Goal: Task Accomplishment & Management: Manage account settings

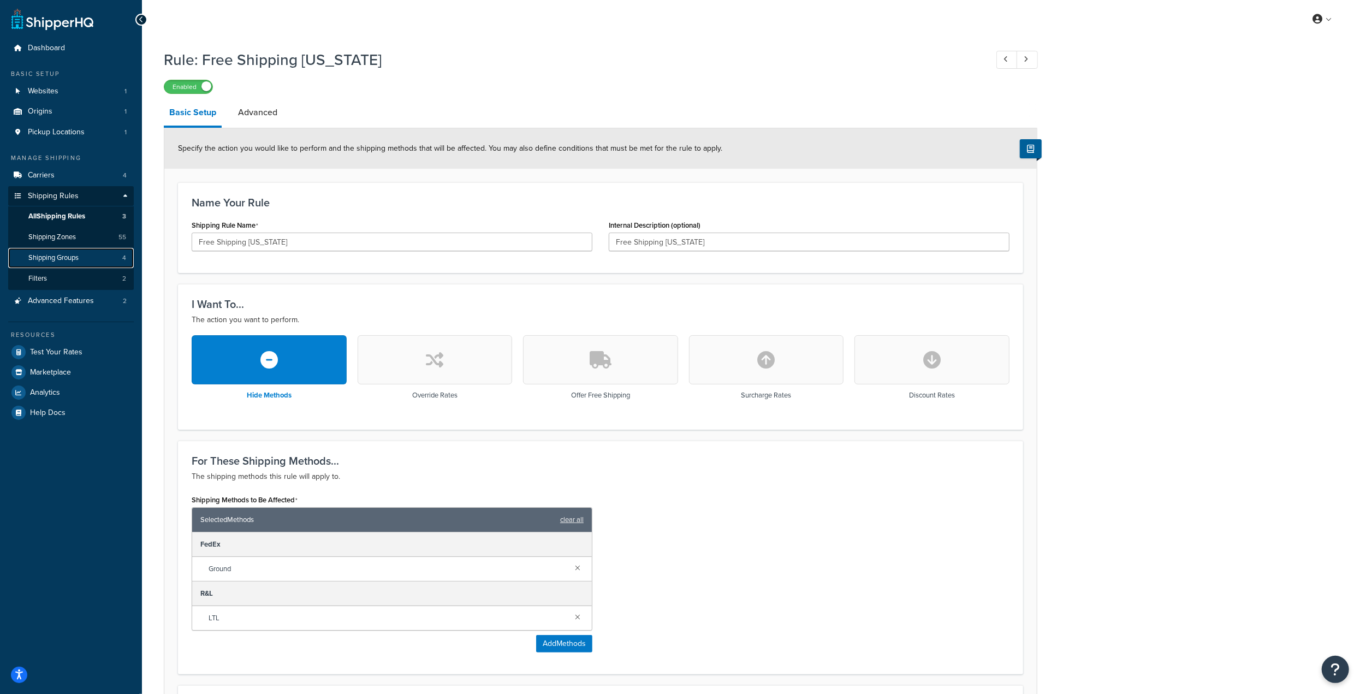
click at [79, 261] on span "Shipping Groups" at bounding box center [53, 257] width 50 height 9
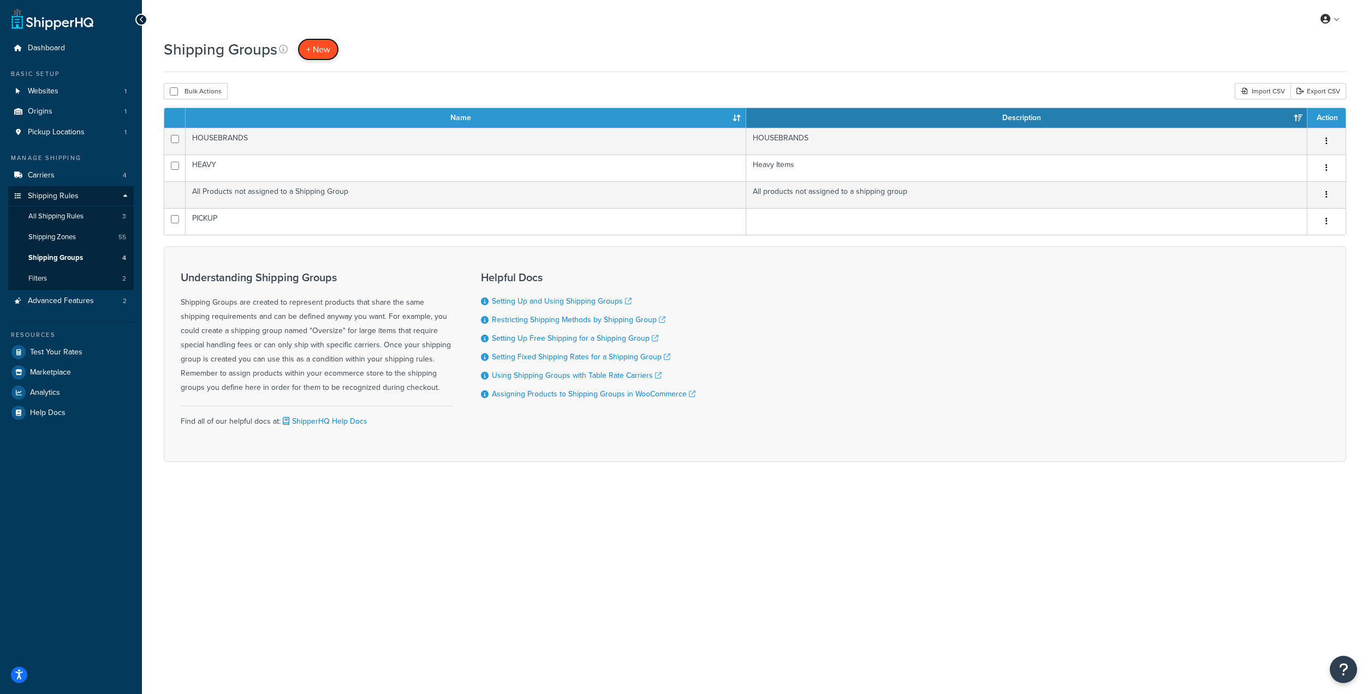
click at [324, 53] on span "+ New" at bounding box center [318, 49] width 24 height 13
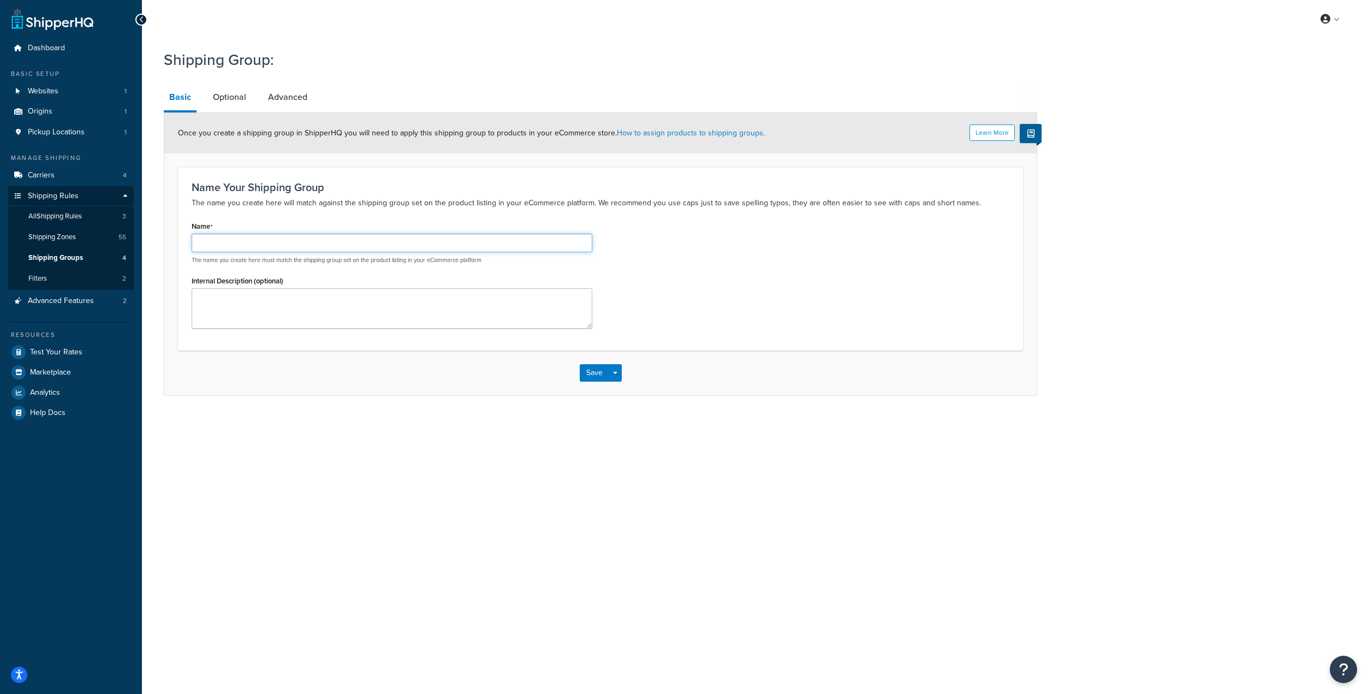
click at [265, 239] on input "Name" at bounding box center [392, 243] width 401 height 19
type input "Cigarettes"
click at [275, 245] on input "Cigarettes" at bounding box center [392, 243] width 401 height 19
type input "C"
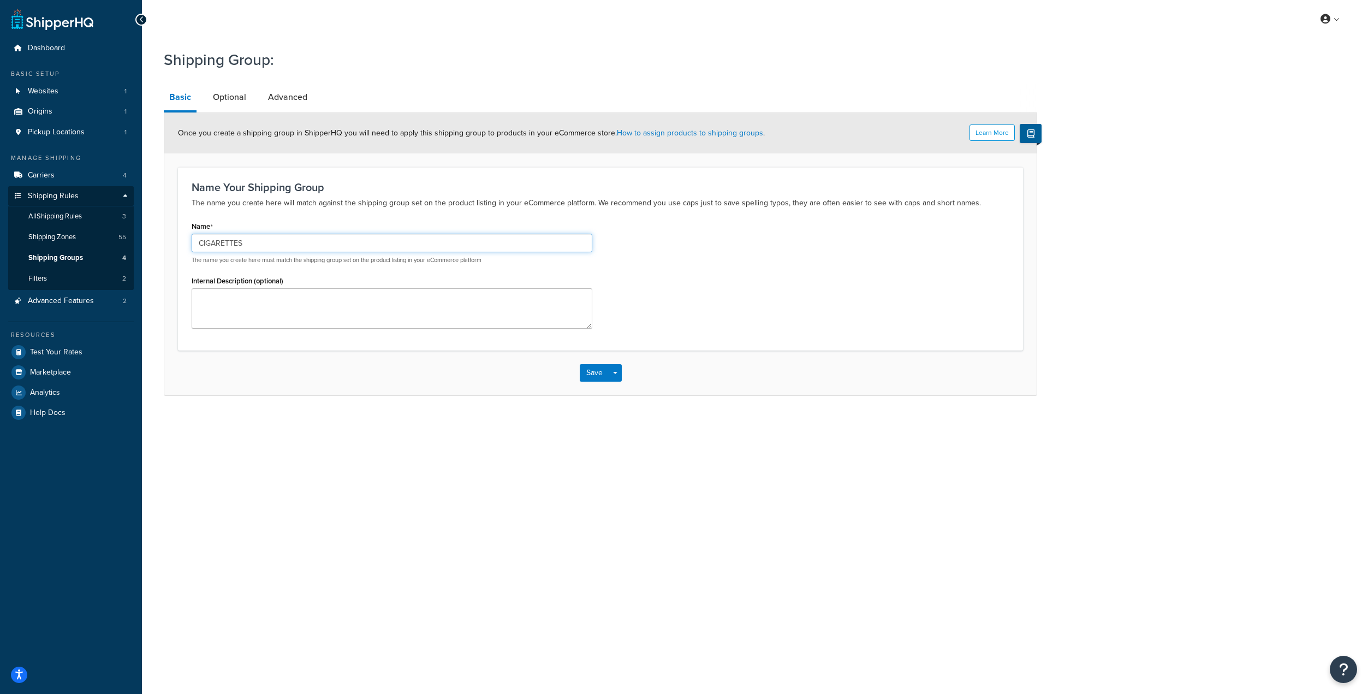
click at [302, 242] on input "CIGARETTES" at bounding box center [392, 243] width 401 height 19
type input "CIGARETTES"
click at [294, 242] on input "CIGARETTES" at bounding box center [392, 243] width 401 height 19
click at [250, 299] on textarea "Internal Description (optional)" at bounding box center [392, 308] width 401 height 40
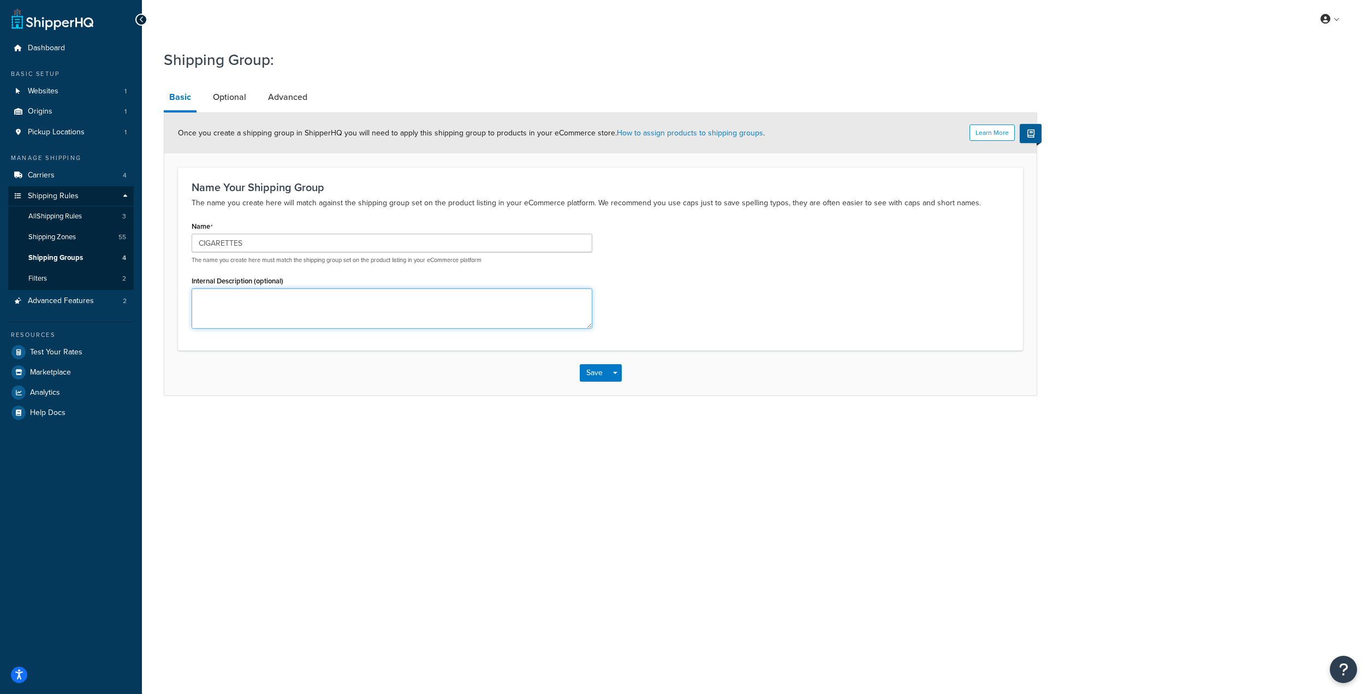
paste textarea "CIGARETTES"
type textarea "CIGARETTES"
click at [196, 94] on li "Basic" at bounding box center [186, 98] width 44 height 28
click at [212, 97] on link "Optional" at bounding box center [230, 97] width 44 height 26
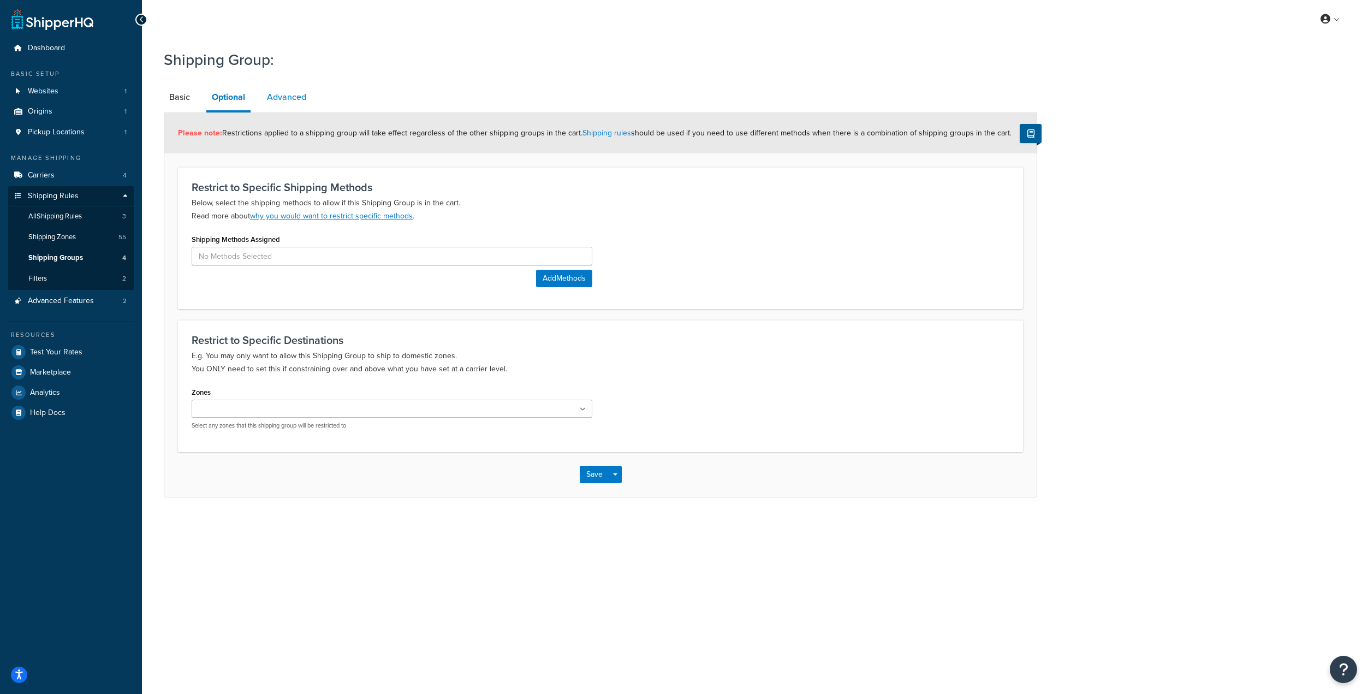
click at [283, 102] on link "Advanced" at bounding box center [287, 97] width 50 height 26
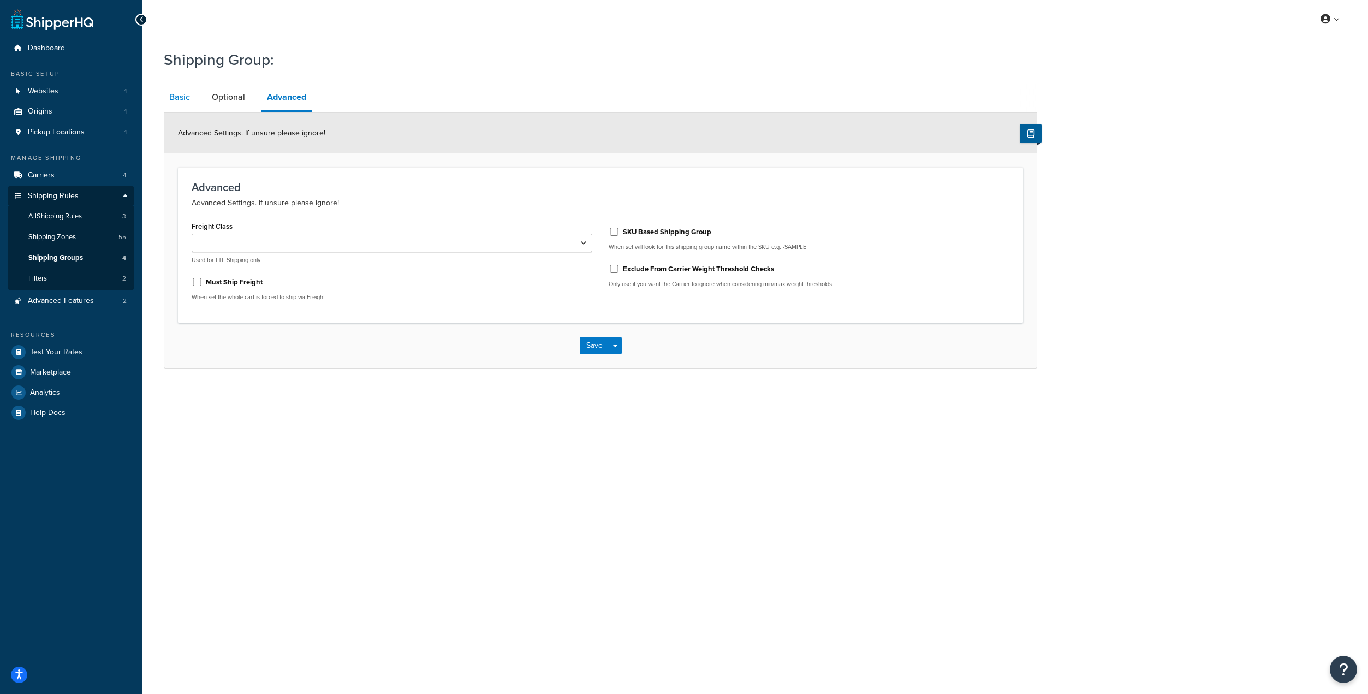
click at [183, 94] on link "Basic" at bounding box center [180, 97] width 32 height 26
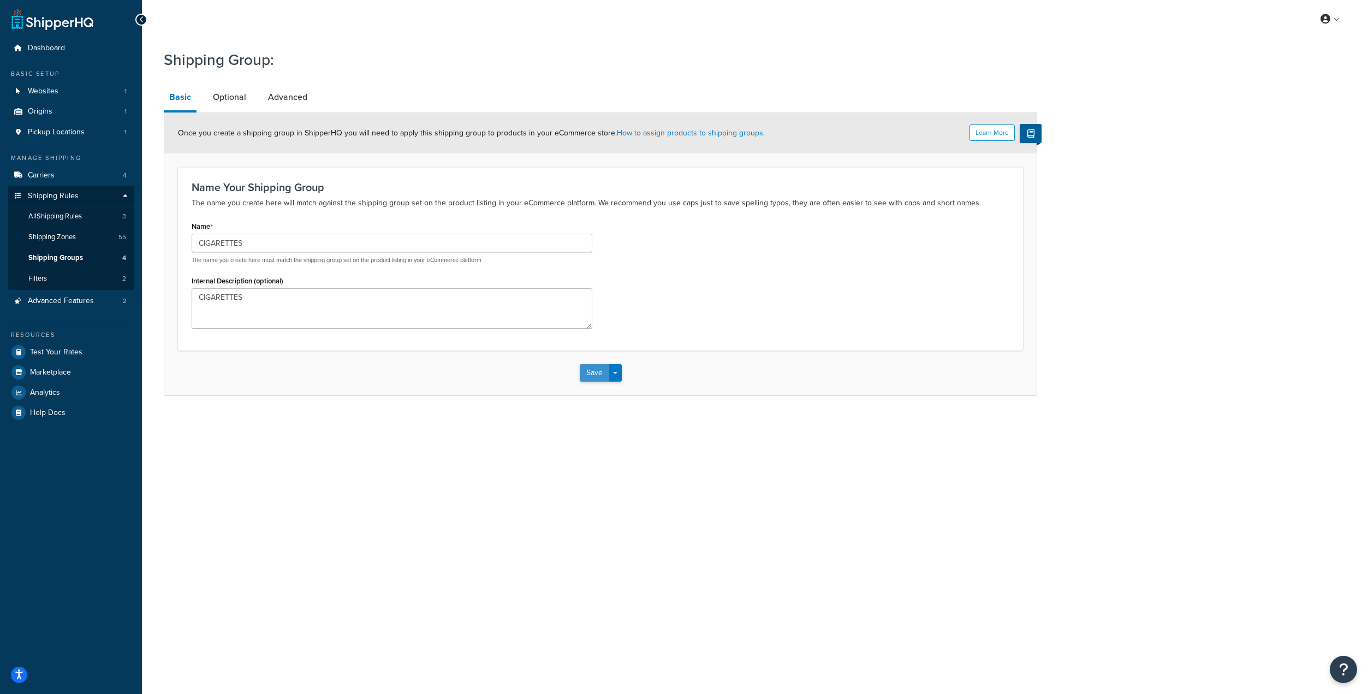
click at [594, 380] on button "Save" at bounding box center [594, 372] width 29 height 17
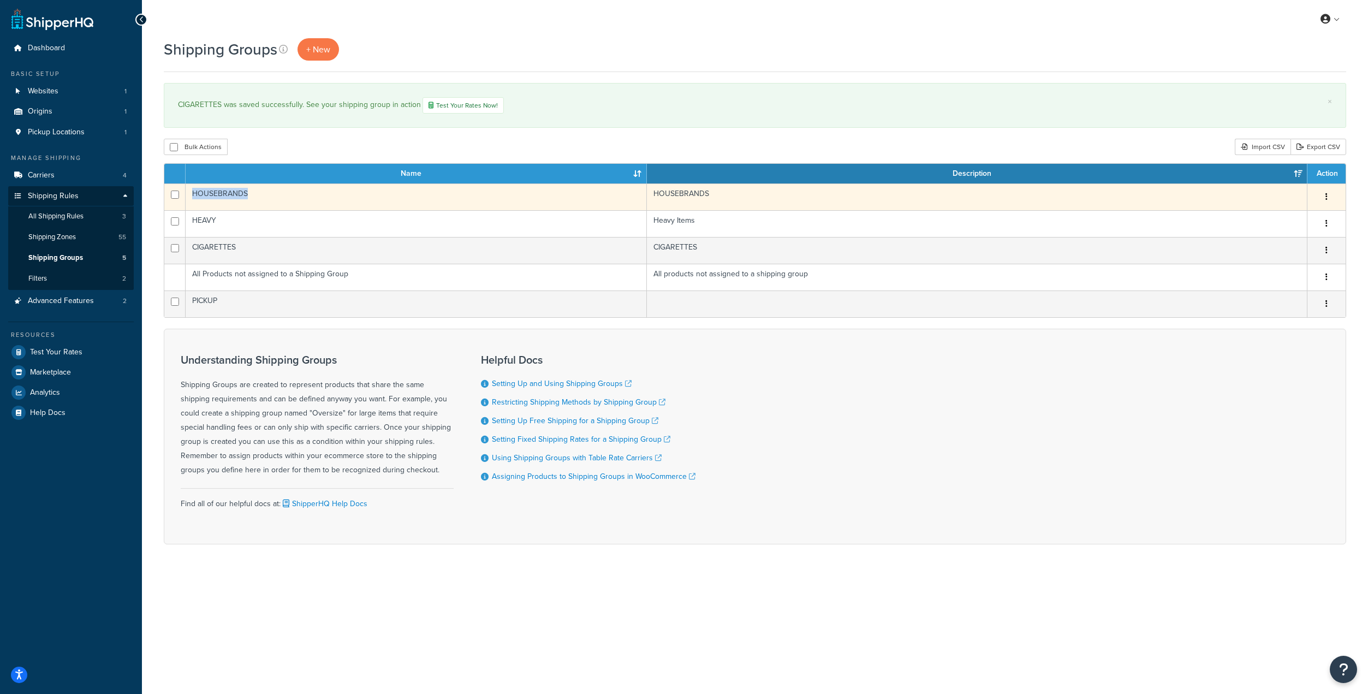
drag, startPoint x: 251, startPoint y: 194, endPoint x: 193, endPoint y: 193, distance: 58.5
click at [193, 193] on td "HOUSEBRANDS" at bounding box center [416, 196] width 461 height 27
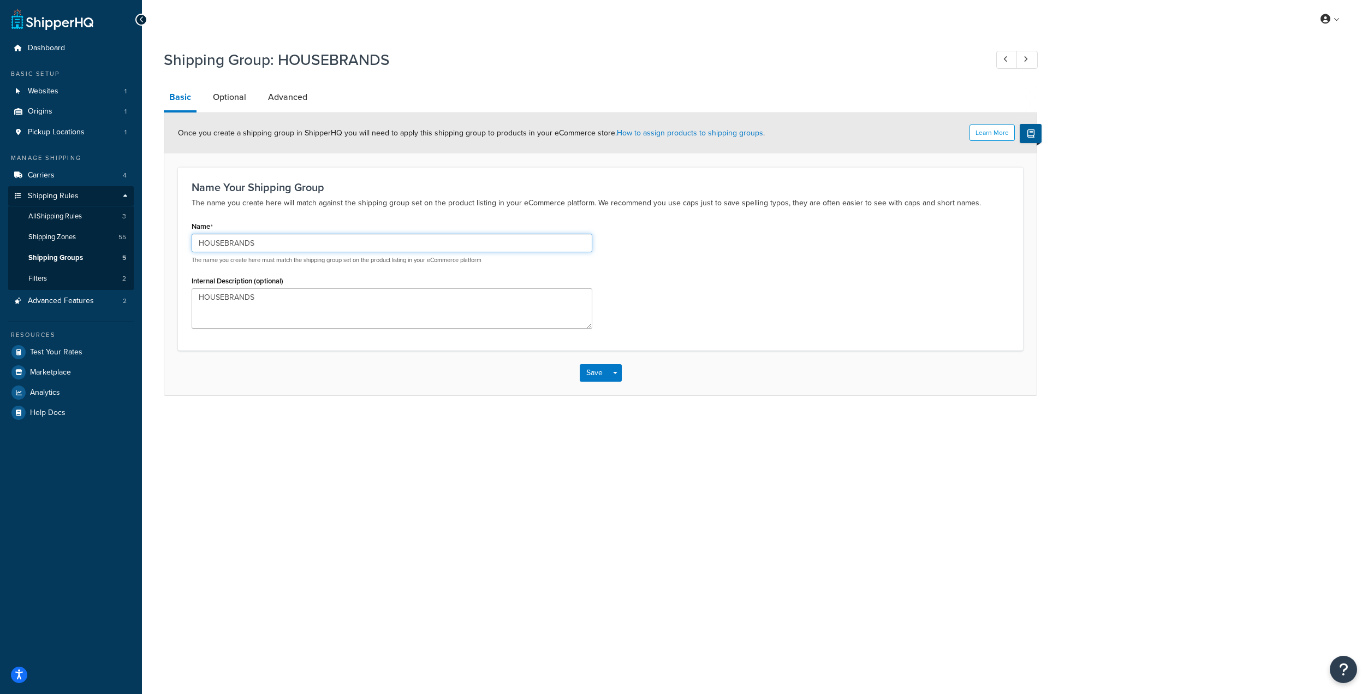
drag, startPoint x: 269, startPoint y: 247, endPoint x: 162, endPoint y: 243, distance: 107.1
click at [162, 243] on div "Shipping Group: HOUSEBRANDS Basic Optional Advanced Learn More Once you create …" at bounding box center [755, 234] width 1226 height 380
click at [82, 281] on link "Filters 2" at bounding box center [71, 279] width 126 height 20
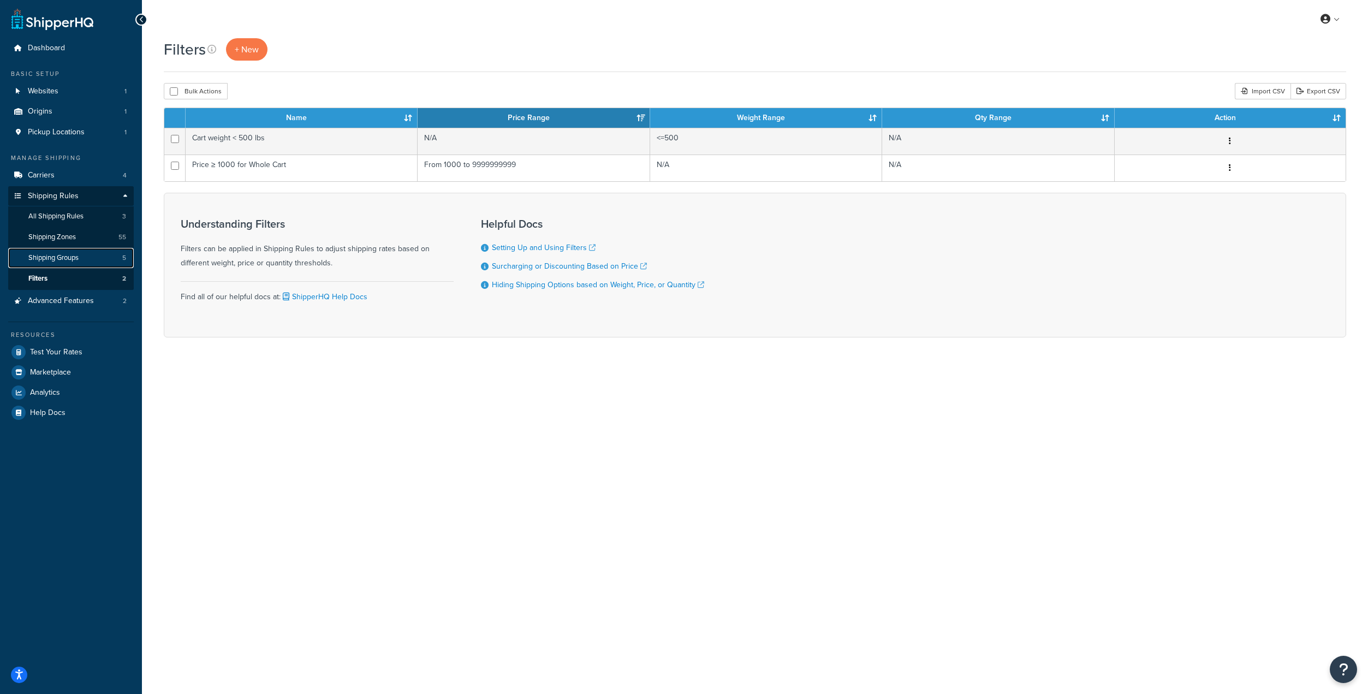
click at [75, 262] on span "Shipping Groups" at bounding box center [53, 257] width 50 height 9
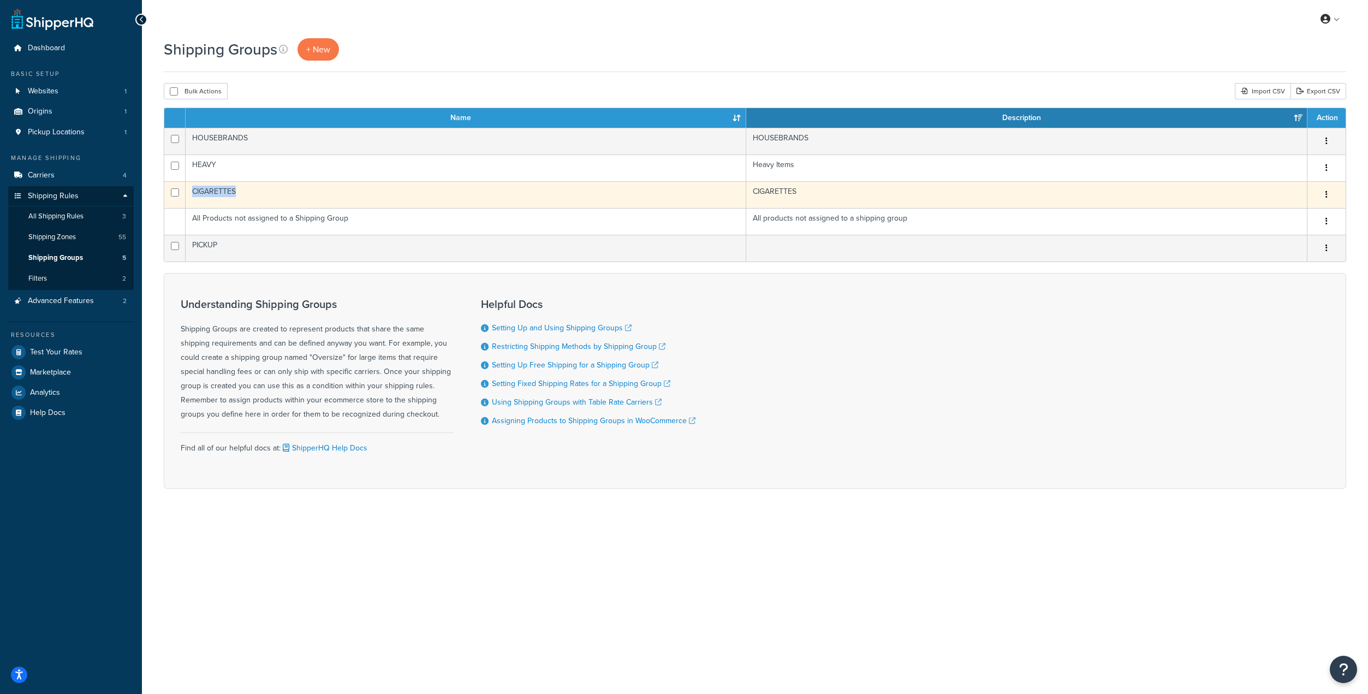
drag, startPoint x: 251, startPoint y: 186, endPoint x: 174, endPoint y: 191, distance: 77.2
click at [174, 191] on tr "CIGARETTES CIGARETTES Edit Duplicate [GEOGRAPHIC_DATA]" at bounding box center [755, 194] width 1182 height 27
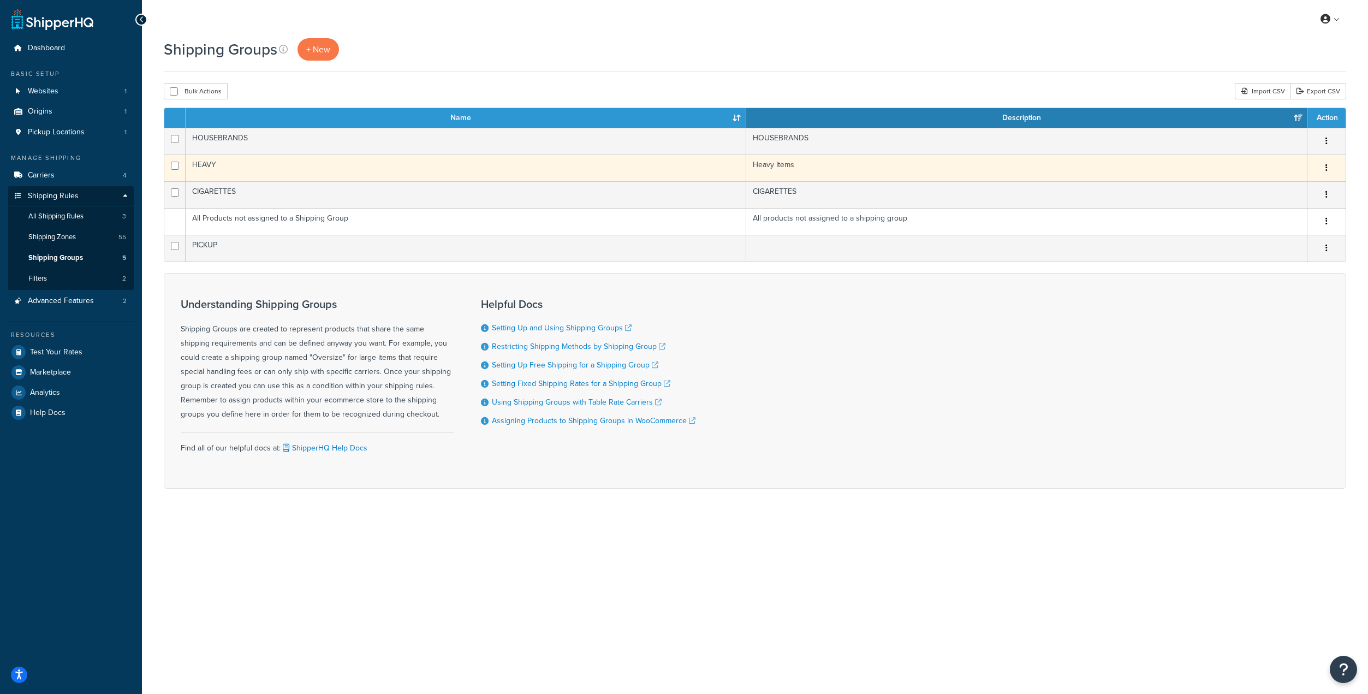
click at [319, 159] on td "HEAVY" at bounding box center [466, 168] width 561 height 27
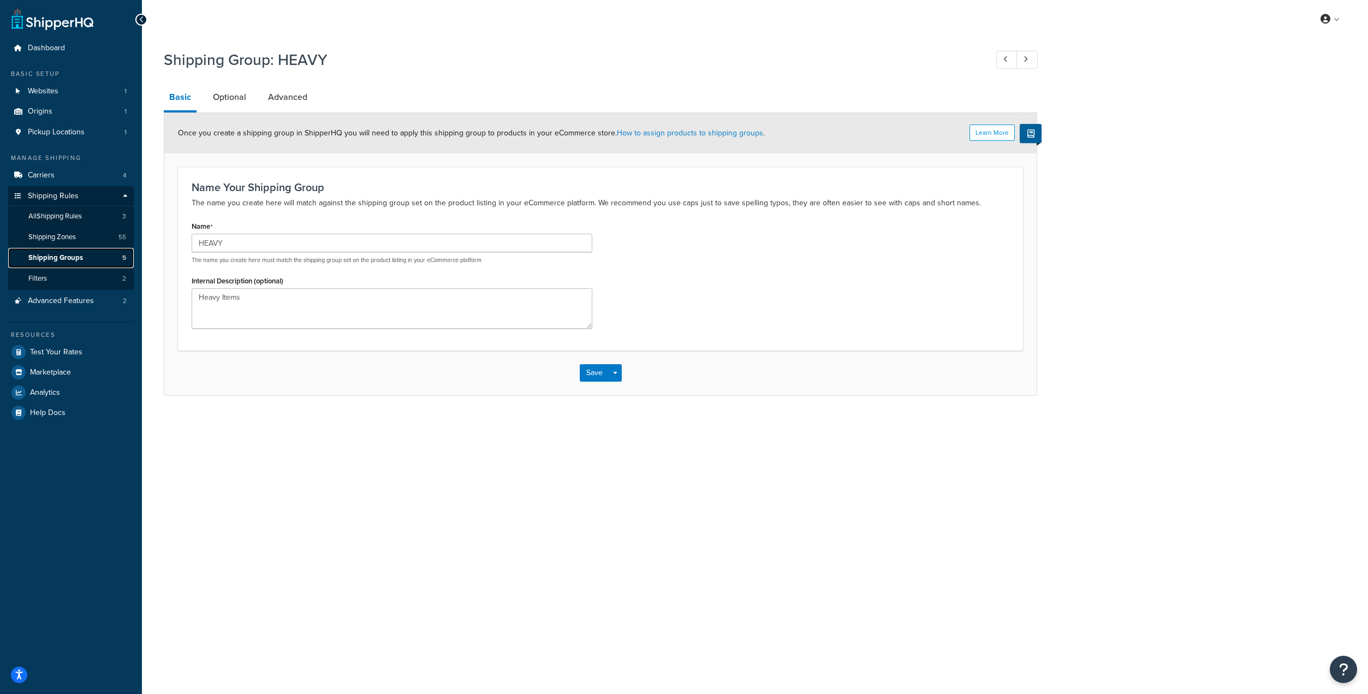
click at [59, 264] on link "Shipping Groups 5" at bounding box center [71, 258] width 126 height 20
click at [57, 276] on link "Filters 2" at bounding box center [71, 279] width 126 height 20
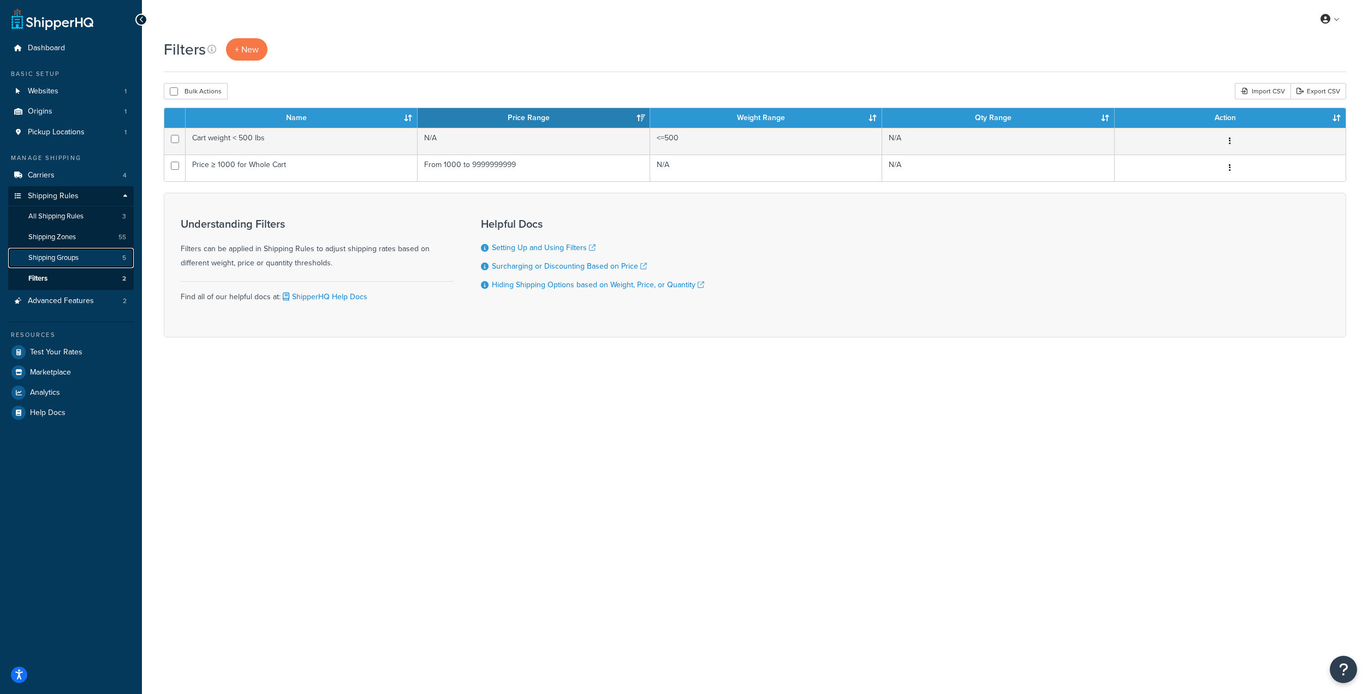
click at [61, 249] on link "Shipping Groups 5" at bounding box center [71, 258] width 126 height 20
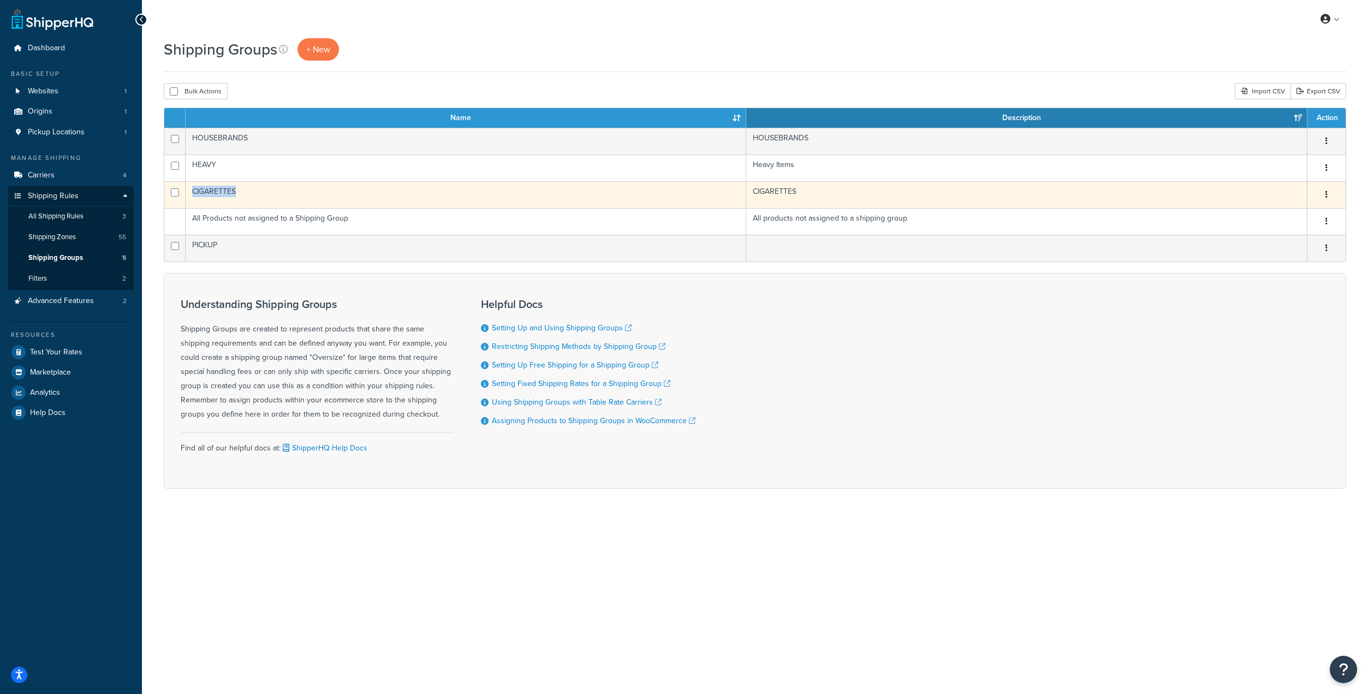
drag, startPoint x: 280, startPoint y: 197, endPoint x: 190, endPoint y: 199, distance: 89.6
click at [190, 199] on td "CIGARETTES" at bounding box center [466, 194] width 561 height 27
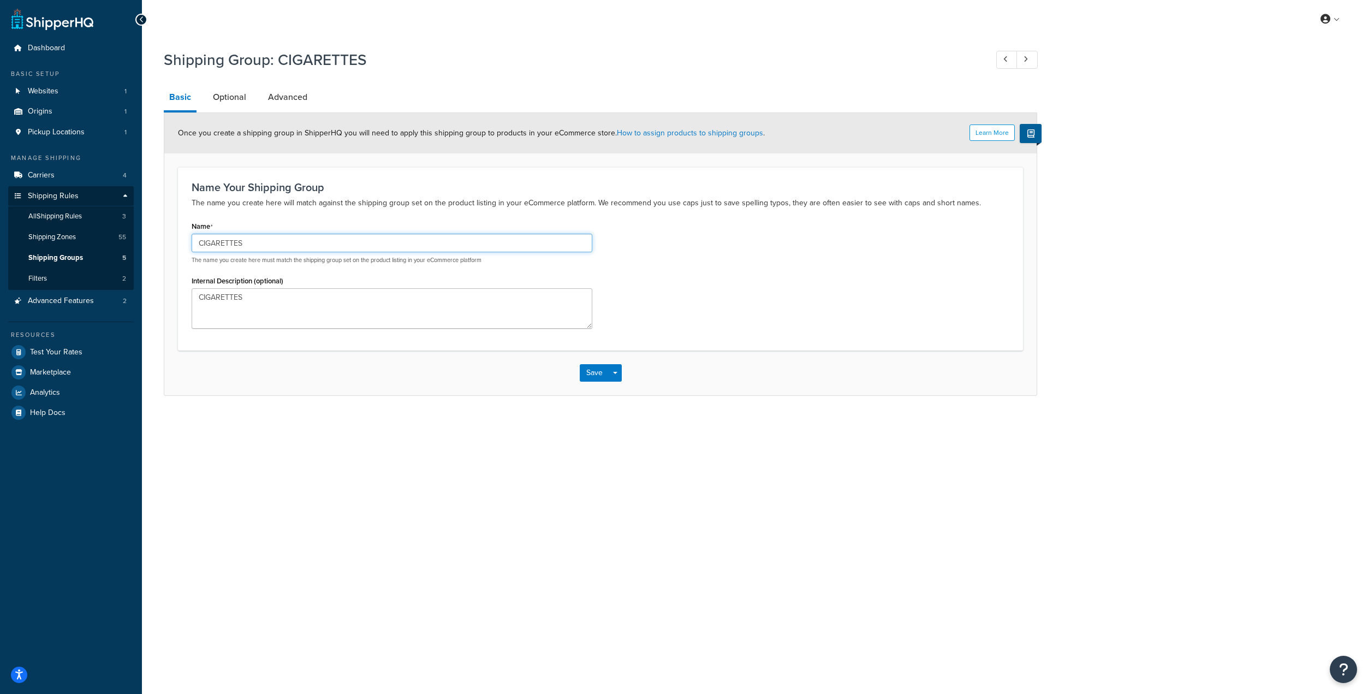
click at [312, 244] on input "CIGARETTES" at bounding box center [392, 243] width 401 height 19
click at [77, 258] on span "Shipping Groups" at bounding box center [55, 257] width 55 height 9
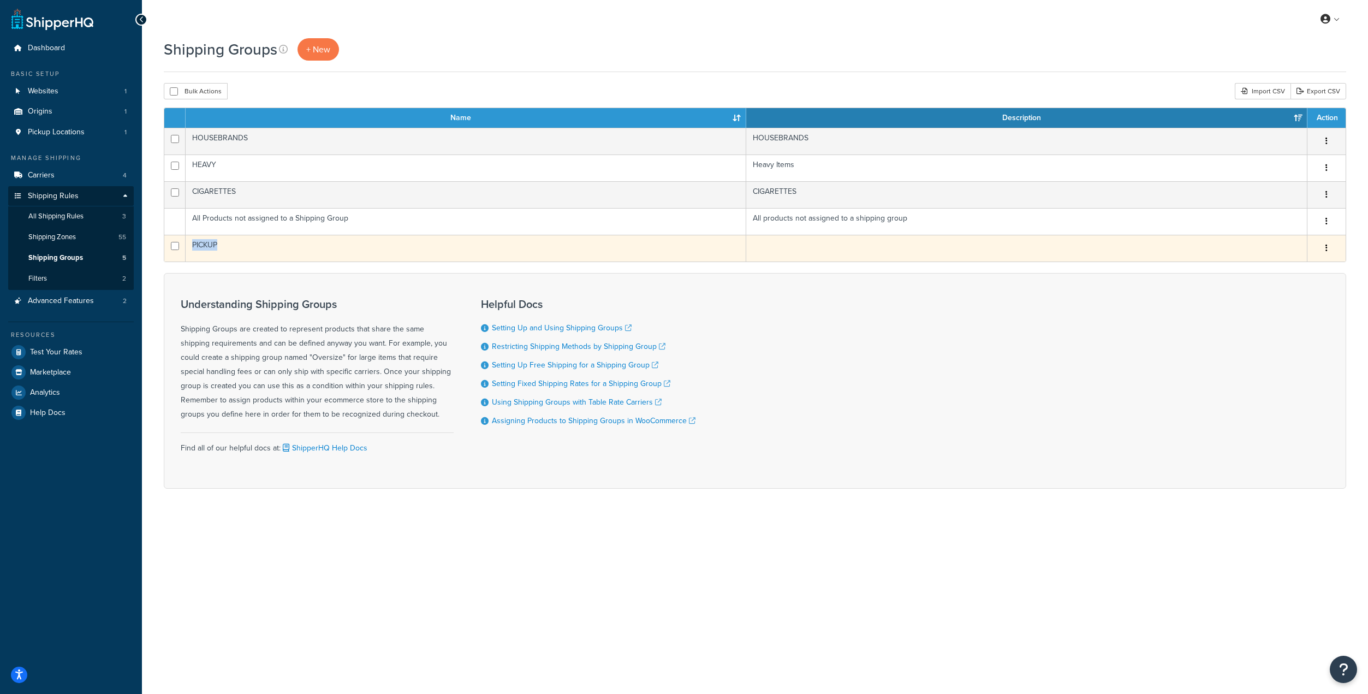
drag, startPoint x: 230, startPoint y: 252, endPoint x: 187, endPoint y: 249, distance: 42.7
click at [187, 249] on td "PICKUP" at bounding box center [466, 248] width 561 height 27
copy td "PICKUP"
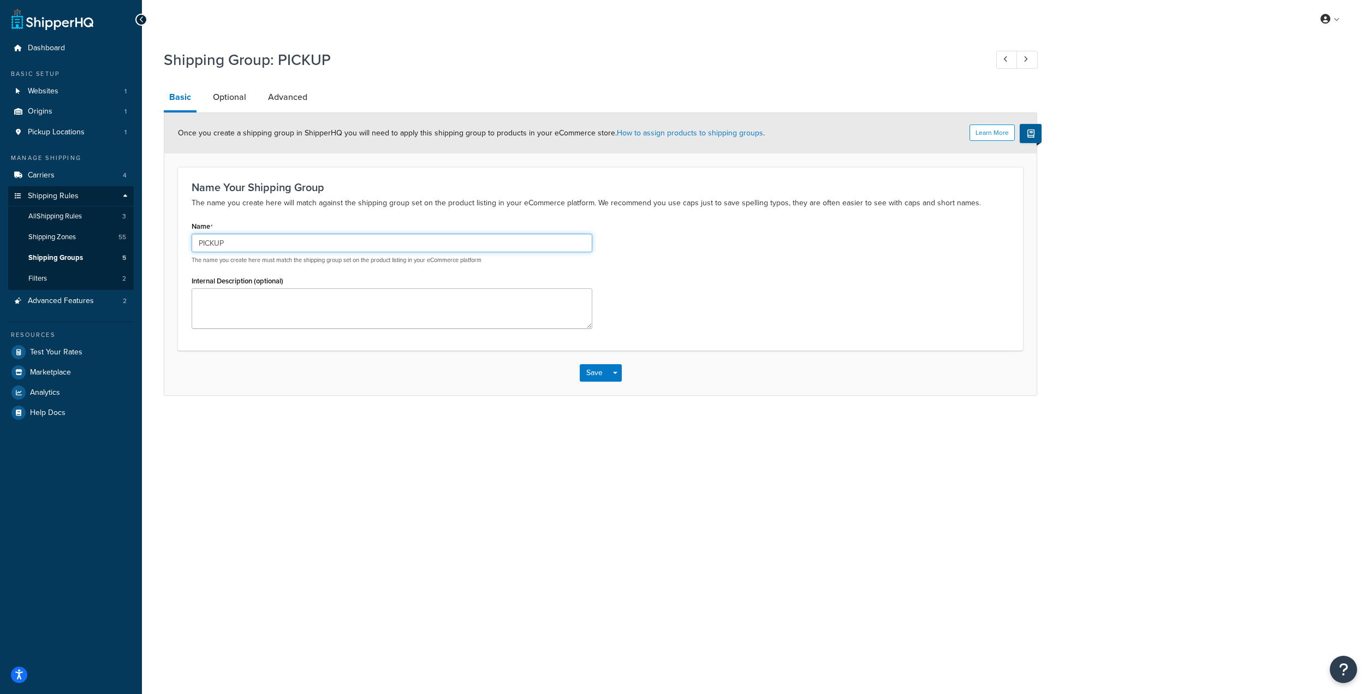
click at [216, 236] on input "PICKUP" at bounding box center [392, 243] width 401 height 19
click at [90, 251] on link "Shipping Groups 5" at bounding box center [71, 258] width 126 height 20
